Goal: Task Accomplishment & Management: Use online tool/utility

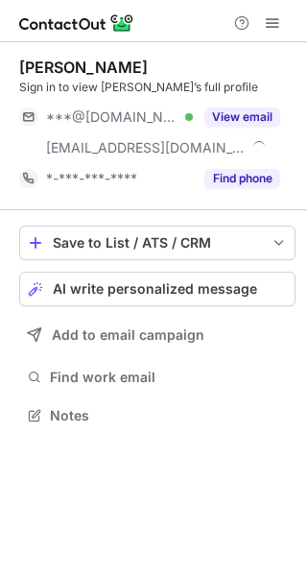
scroll to position [402, 307]
click at [252, 277] on button "AI write personalized message" at bounding box center [157, 289] width 276 height 35
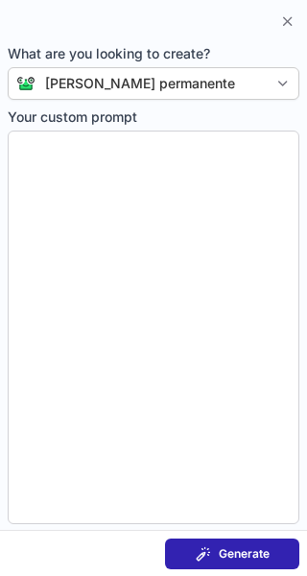
type textarea "**********"
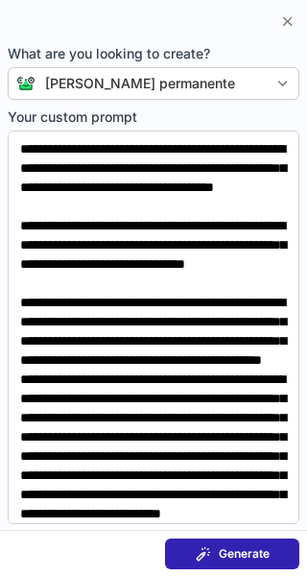
scroll to position [371, 307]
click at [256, 561] on span "Generate" at bounding box center [244, 553] width 51 height 15
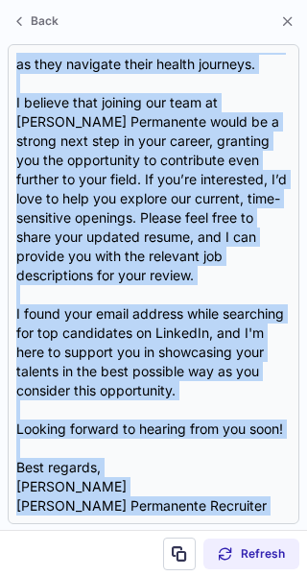
scroll to position [689, 0]
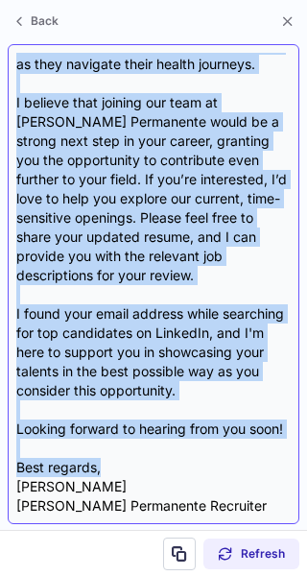
drag, startPoint x: 15, startPoint y: 157, endPoint x: 237, endPoint y: 462, distance: 376.5
click at [237, 462] on div "Subject: Exciting Opportunities at Kaiser Permanente Body: Hi Judi, I hope this…" at bounding box center [154, 284] width 292 height 480
copy div "Hi Judi, I hope this message finds you well. I came across your impressive Link…"
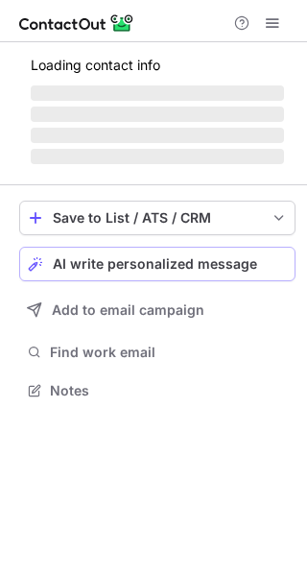
scroll to position [371, 307]
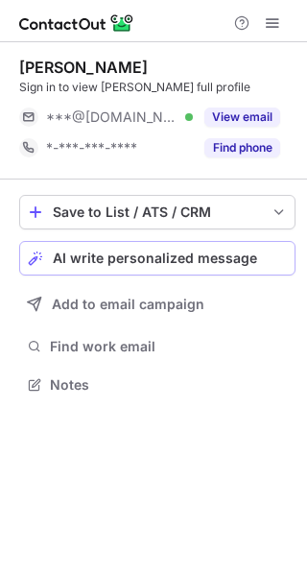
click at [168, 253] on span "AI write personalized message" at bounding box center [155, 258] width 204 height 15
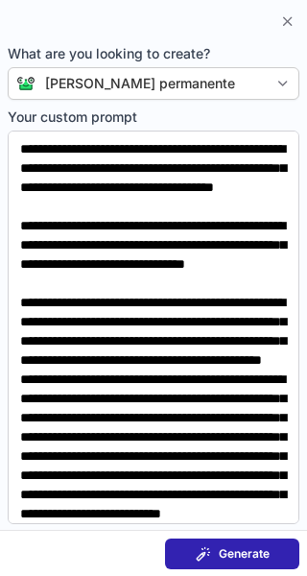
click at [277, 549] on button "Generate" at bounding box center [232, 553] width 134 height 31
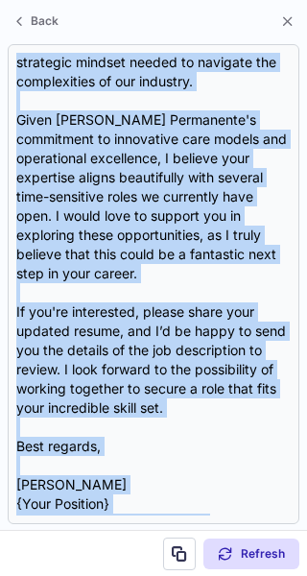
scroll to position [574, 0]
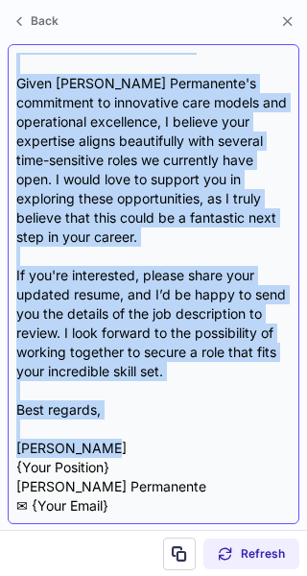
drag, startPoint x: 18, startPoint y: 159, endPoint x: 221, endPoint y: 447, distance: 352.0
click at [221, 447] on div "Subject: Exciting Opportunities at Kaiser Permanente Body: Hi Danna, I hope thi…" at bounding box center [153, 284] width 274 height 463
copy div "Hi Danna, I hope this message finds you well! I recently came across your Linke…"
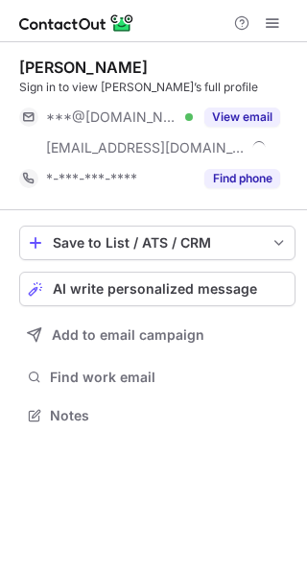
scroll to position [402, 307]
click at [155, 286] on span "AI write personalized message" at bounding box center [155, 288] width 204 height 15
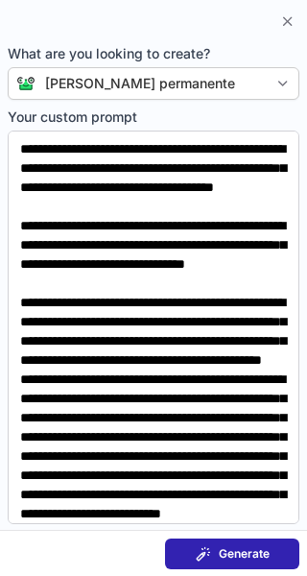
click at [227, 551] on span "Generate" at bounding box center [244, 553] width 51 height 15
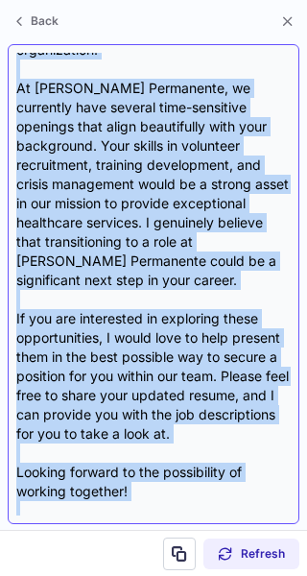
scroll to position [497, 0]
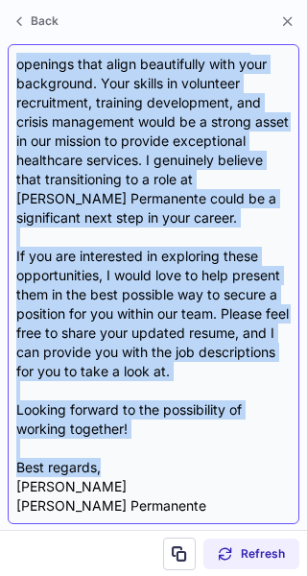
drag, startPoint x: 15, startPoint y: 155, endPoint x: 174, endPoint y: 438, distance: 324.4
click at [174, 438] on div "Subject: Exciting Opportunities at Kaiser Permanente Body: Hi Megan, I hope thi…" at bounding box center [154, 284] width 292 height 480
copy div "Hi Megan, I hope this message finds you well! I came across your impressive Lin…"
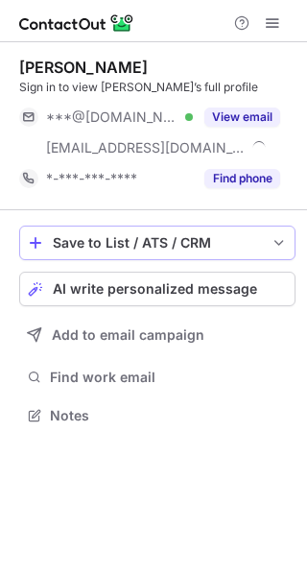
scroll to position [402, 307]
click at [201, 284] on span "AI write personalized message" at bounding box center [155, 288] width 204 height 15
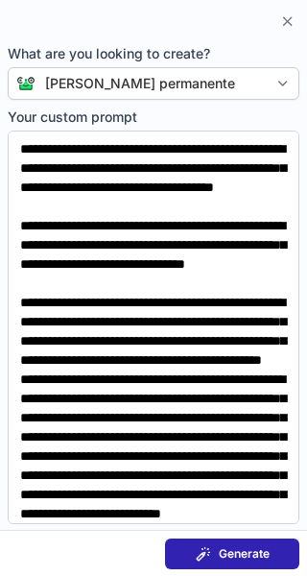
click at [239, 556] on span "Generate" at bounding box center [244, 553] width 51 height 15
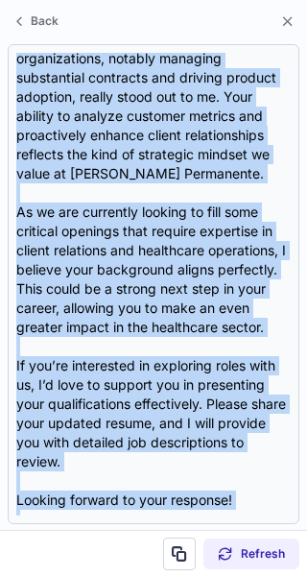
scroll to position [305, 0]
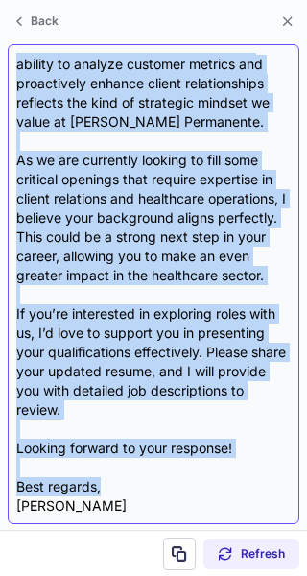
drag, startPoint x: 16, startPoint y: 155, endPoint x: 139, endPoint y: 487, distance: 353.2
click at [139, 487] on div "Subject: Exciting Opportunities at Kaiser Permanente Body: Hi Alaina, I came ac…" at bounding box center [153, 284] width 274 height 463
copy div "Hi Alaina, I came across your impressive profile while searching for top candid…"
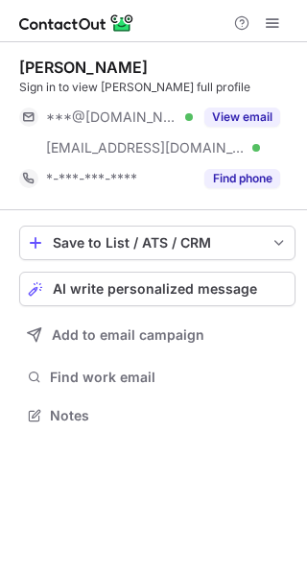
scroll to position [402, 307]
click at [227, 283] on span "AI write personalized message" at bounding box center [155, 288] width 204 height 15
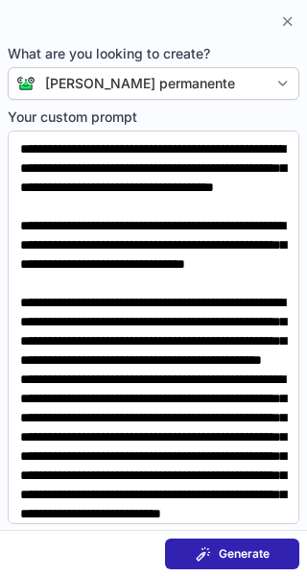
click at [223, 543] on button "Generate" at bounding box center [232, 553] width 134 height 31
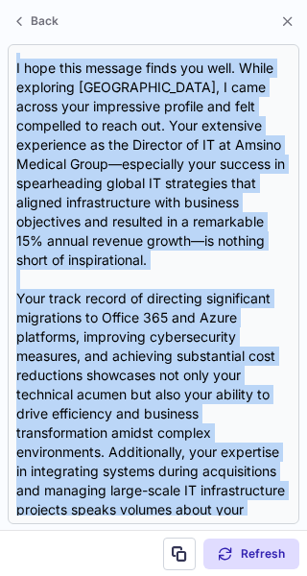
scroll to position [689, 0]
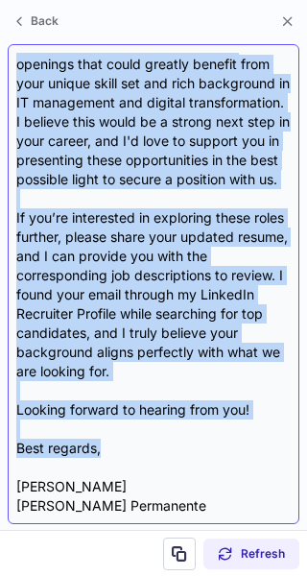
drag, startPoint x: 20, startPoint y: 153, endPoint x: 226, endPoint y: 443, distance: 356.0
click at [226, 443] on div "Subject: Exciting Opportunities at Kaiser Permanente Body: Hi Henry, I hope thi…" at bounding box center [153, 284] width 274 height 463
copy div "Hi Henry, I hope this message finds you well. While exploring LinkedIn, I came …"
